Goal: Check status: Check status

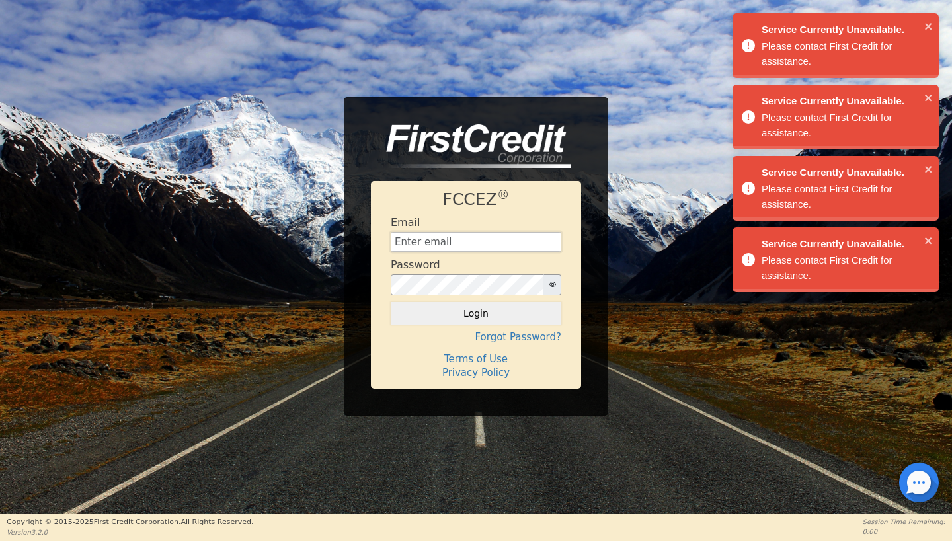
type input "[EMAIL_ADDRESS][DOMAIN_NAME]"
click at [476, 313] on button "Login" at bounding box center [476, 313] width 170 height 22
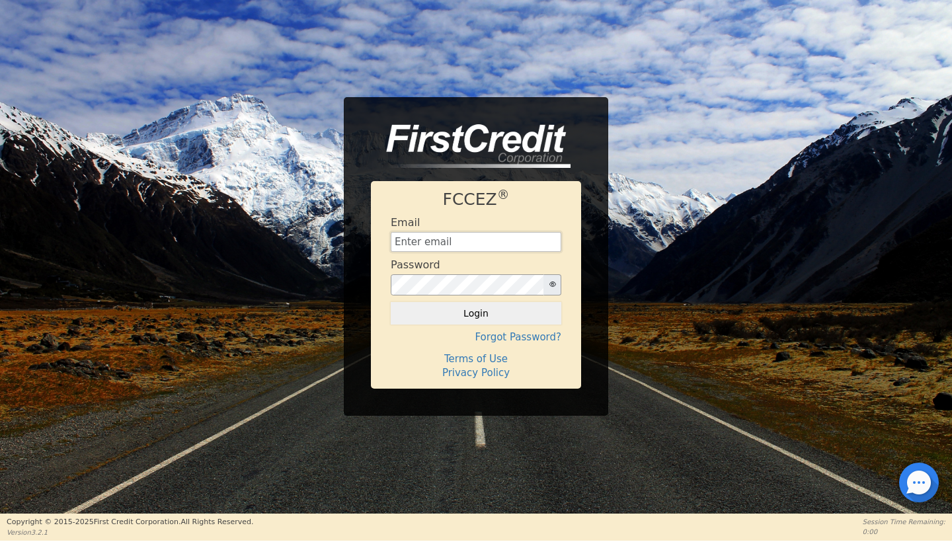
type input "[EMAIL_ADDRESS][DOMAIN_NAME]"
click at [553, 317] on button "Login" at bounding box center [476, 313] width 170 height 22
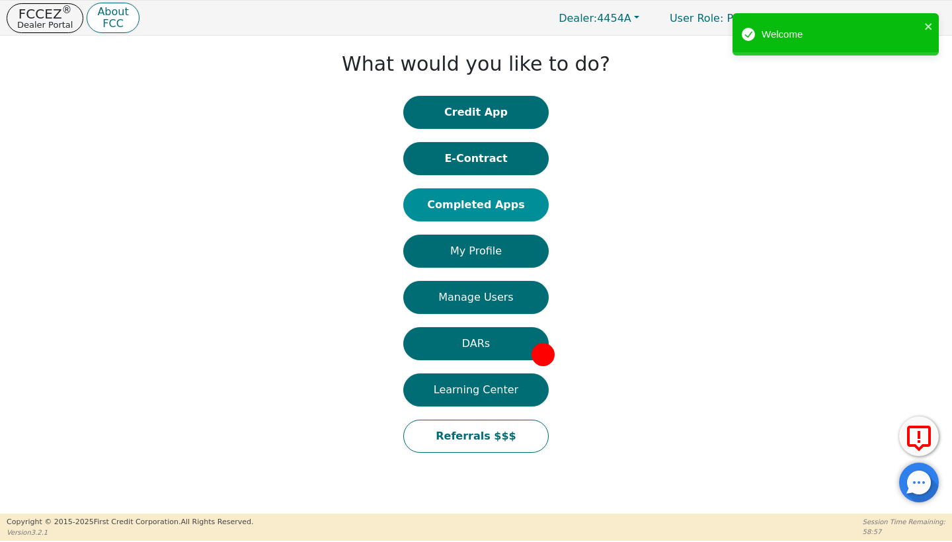
click at [496, 200] on button "Completed Apps" at bounding box center [475, 204] width 145 height 33
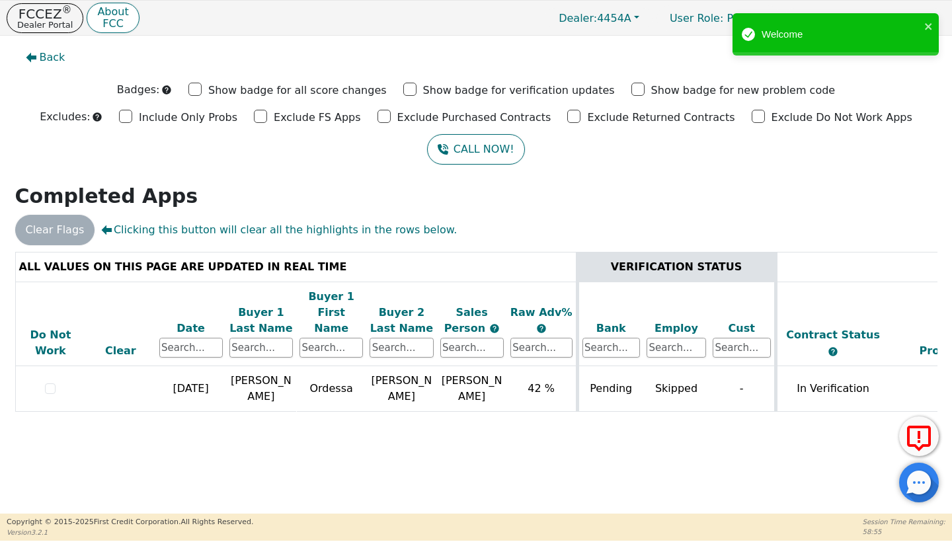
scroll to position [0, 7]
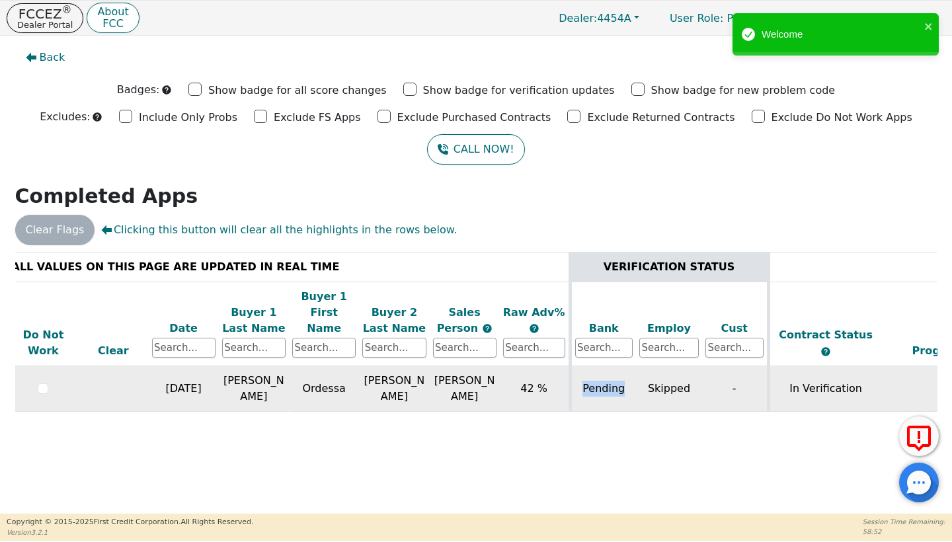
drag, startPoint x: 624, startPoint y: 373, endPoint x: 585, endPoint y: 372, distance: 39.7
click at [585, 372] on td "Pending" at bounding box center [603, 389] width 66 height 46
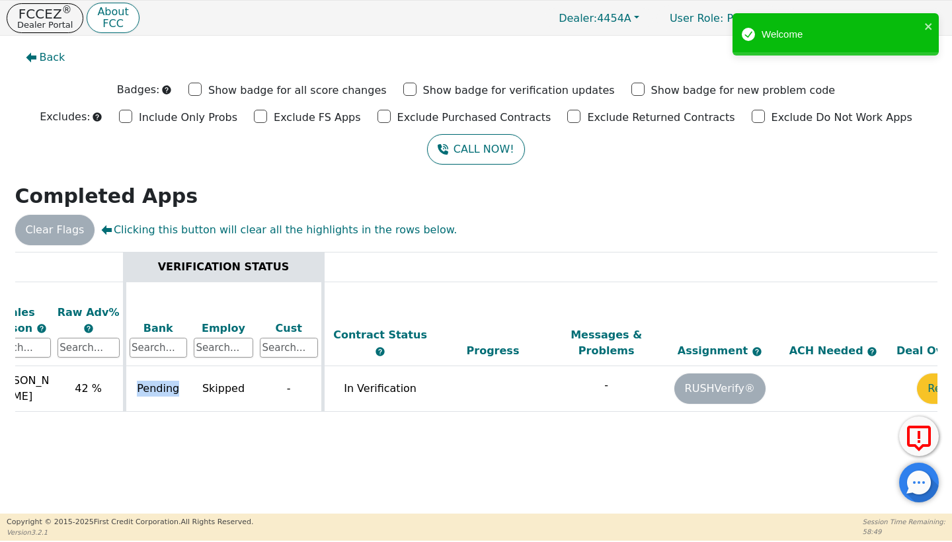
scroll to position [0, 519]
